Goal: Task Accomplishment & Management: Use online tool/utility

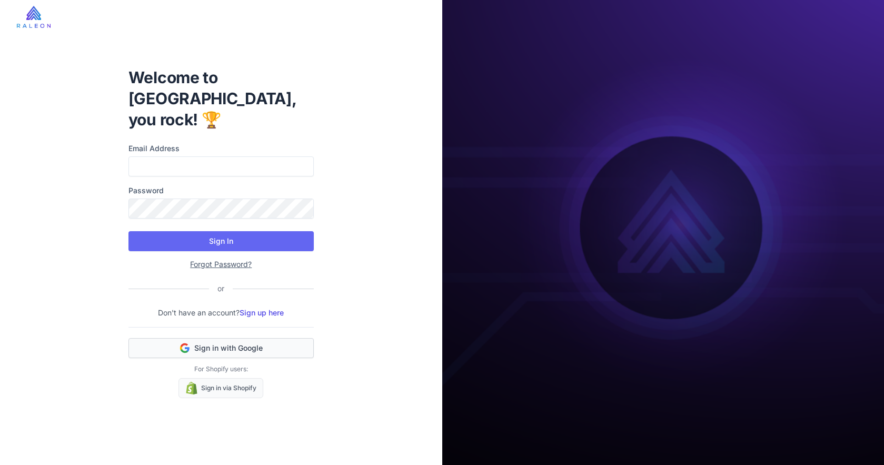
click at [244, 343] on span "Sign in with Google" at bounding box center [228, 348] width 68 height 11
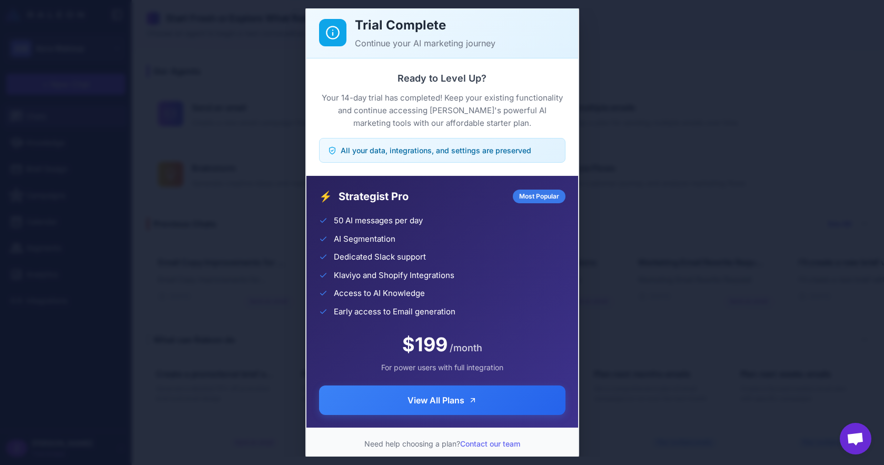
click at [615, 65] on div "Trial Complete Continue your AI marketing journey Ready to Level Up? Your 14-da…" at bounding box center [442, 232] width 884 height 448
click at [221, 276] on div "Trial Complete Continue your AI marketing journey Ready to Level Up? Your 14-da…" at bounding box center [442, 232] width 884 height 448
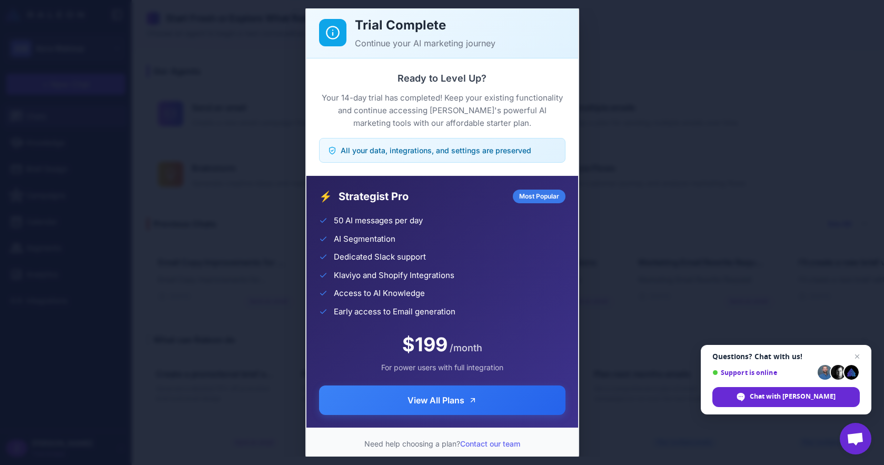
click at [234, 145] on div "Trial Complete Continue your AI marketing journey Ready to Level Up? Your 14-da…" at bounding box center [442, 232] width 884 height 448
click at [223, 156] on div "Trial Complete Continue your AI marketing journey Ready to Level Up? Your 14-da…" at bounding box center [442, 232] width 884 height 448
click at [173, 141] on div "Trial Complete Continue your AI marketing journey Ready to Level Up? Your 14-da…" at bounding box center [442, 232] width 884 height 448
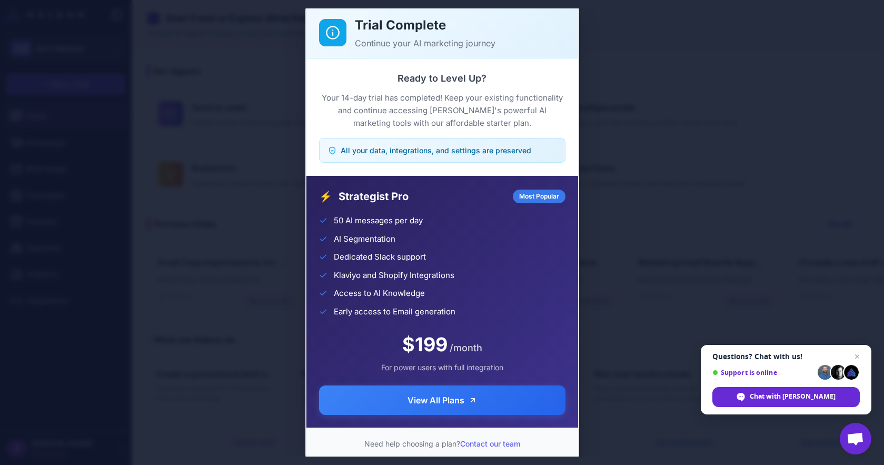
click at [736, 164] on div "Trial Complete Continue your AI marketing journey Ready to Level Up? Your 14-da…" at bounding box center [442, 232] width 884 height 448
click at [858, 442] on span "Open chat" at bounding box center [854, 439] width 17 height 15
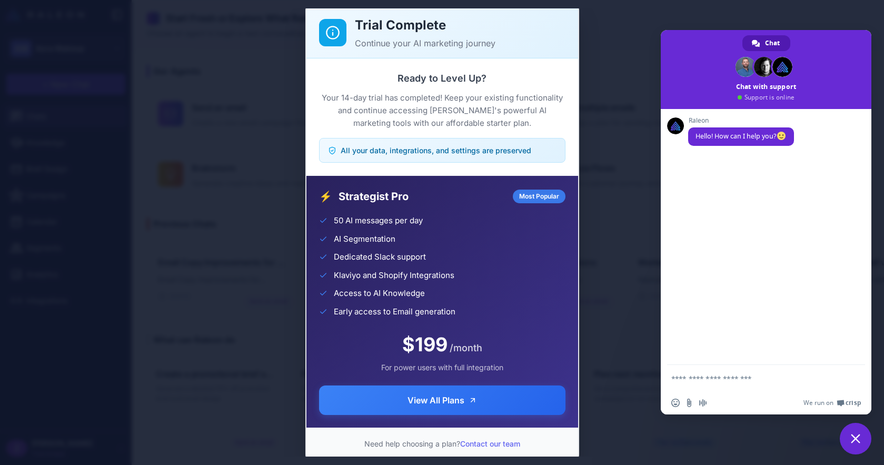
click at [850, 439] on span "Close chat" at bounding box center [856, 439] width 32 height 32
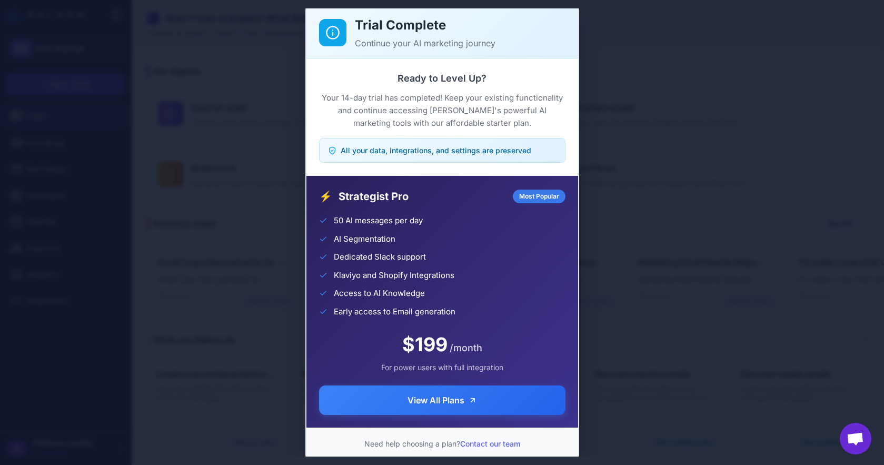
drag, startPoint x: 465, startPoint y: 309, endPoint x: 349, endPoint y: 213, distance: 150.6
click at [349, 213] on div "⚡ Strategist Pro Most Popular 50 AI messages per day AI Segmentation Dedicated …" at bounding box center [442, 302] width 272 height 252
click at [265, 167] on div "Trial Complete Continue your AI marketing journey Ready to Level Up? Your 14-da…" at bounding box center [442, 232] width 884 height 448
click at [444, 116] on p "Your 14-day trial has completed! Keep your existing functionality and continue …" at bounding box center [442, 111] width 246 height 38
click at [249, 88] on div "Trial Complete Continue your AI marketing journey Ready to Level Up? Your 14-da…" at bounding box center [442, 232] width 884 height 448
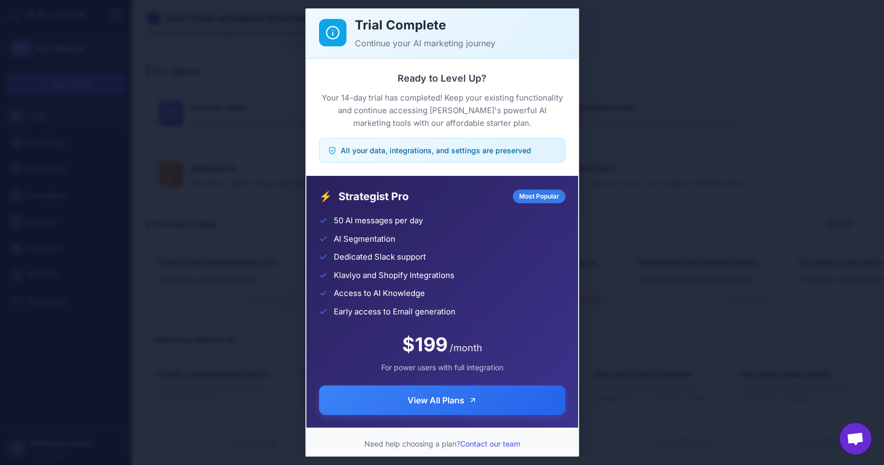
click at [249, 88] on div "Trial Complete Continue your AI marketing journey Ready to Level Up? Your 14-da…" at bounding box center [442, 232] width 884 height 448
